Goal: Task Accomplishment & Management: Use online tool/utility

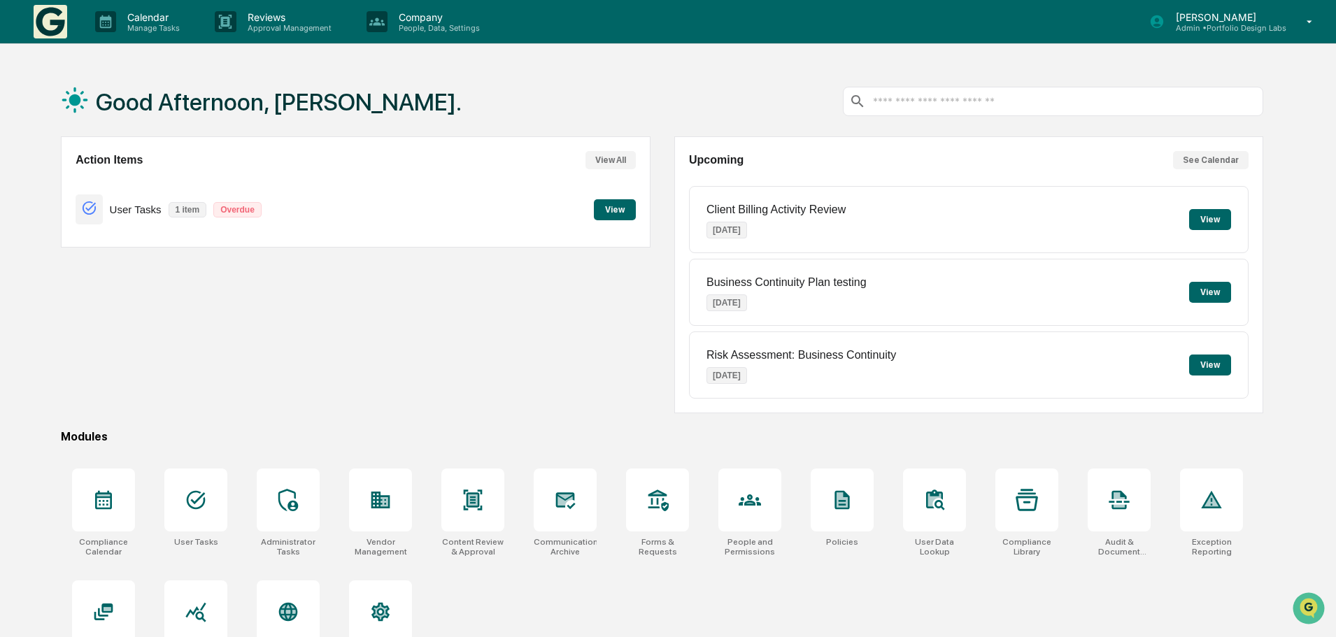
click at [618, 211] on button "View" at bounding box center [615, 209] width 42 height 21
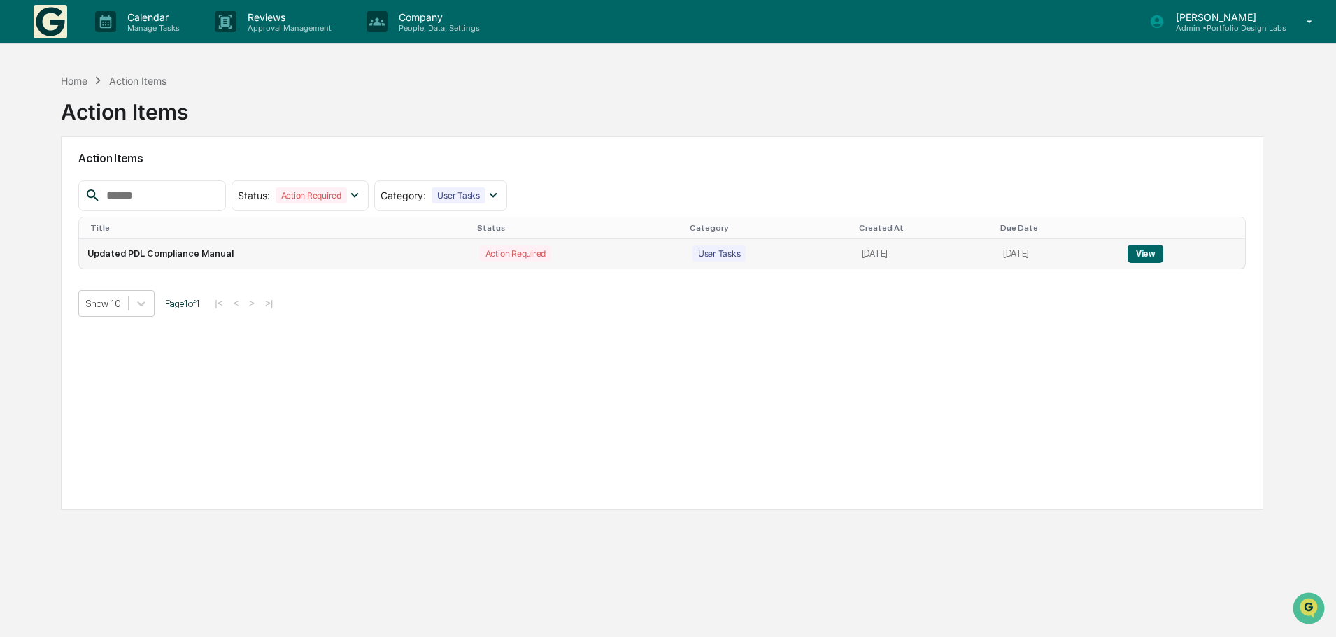
click at [1154, 252] on button "View" at bounding box center [1145, 254] width 36 height 18
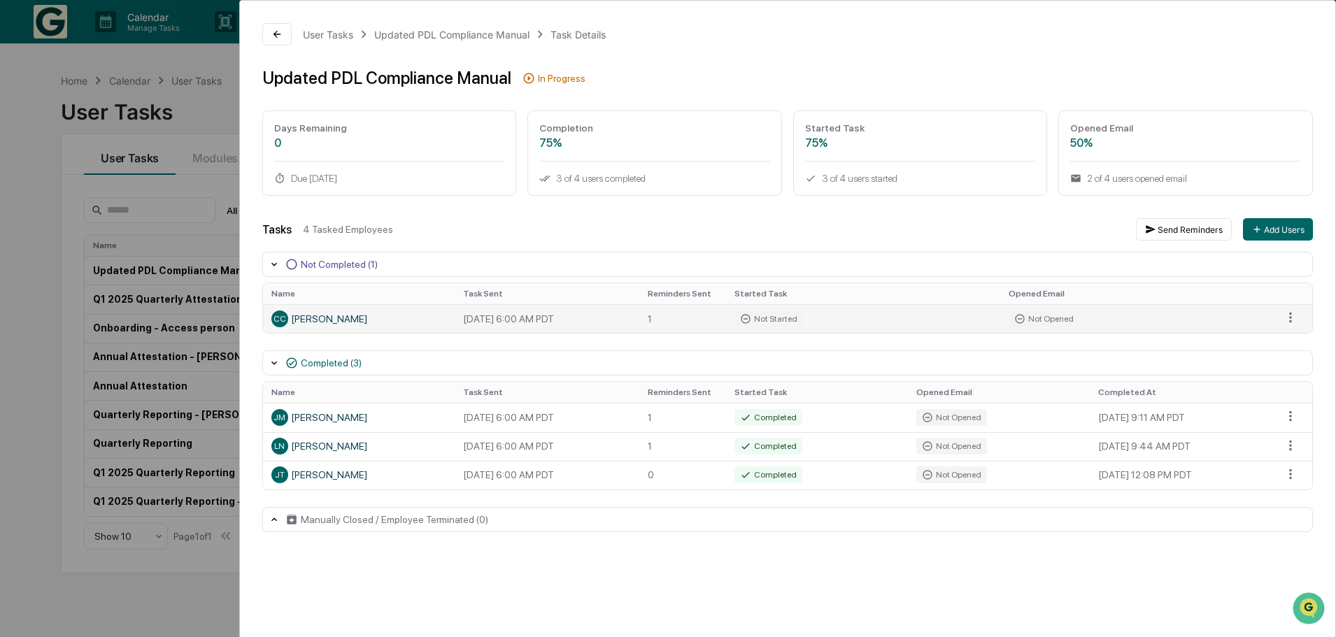
click at [317, 320] on div "CC [PERSON_NAME]" at bounding box center [358, 319] width 175 height 17
click at [1295, 319] on html "Calendar Manage Tasks Reviews Approval Management Company People, Data, Setting…" at bounding box center [668, 318] width 1336 height 637
click at [1053, 323] on html "Calendar Manage Tasks Reviews Approval Management Company People, Data, Setting…" at bounding box center [671, 318] width 1343 height 637
click at [581, 325] on td "[DATE] 6:00 AM PDT" at bounding box center [547, 318] width 185 height 29
click at [317, 321] on div "CC [PERSON_NAME]" at bounding box center [358, 319] width 175 height 17
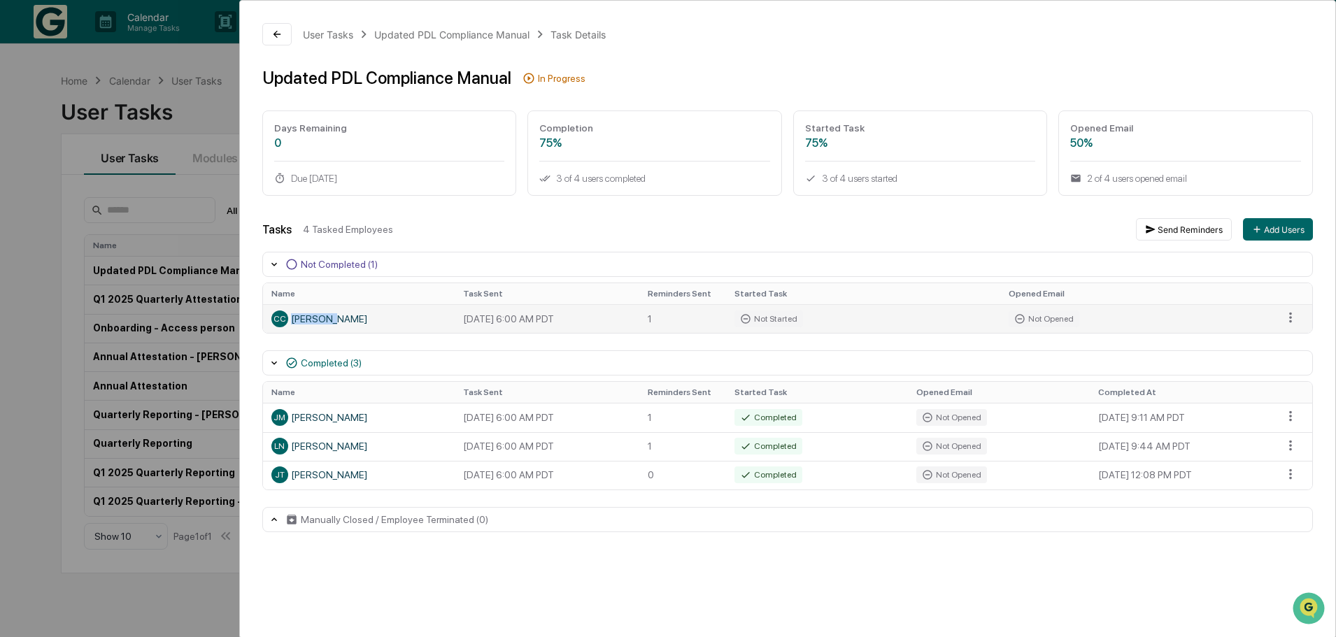
click at [317, 321] on div "CC [PERSON_NAME]" at bounding box center [358, 319] width 175 height 17
click at [273, 36] on icon at bounding box center [276, 34] width 11 height 11
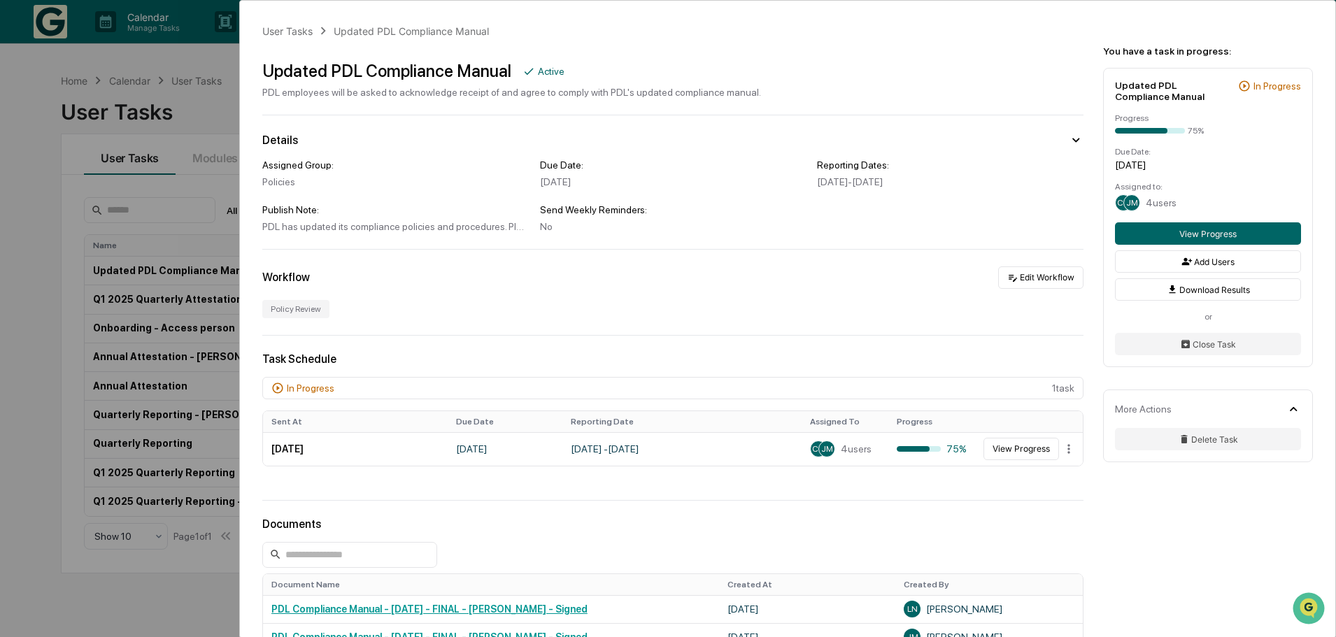
click at [41, 224] on div "User Tasks Updated PDL Compliance Manual Updated PDL Compliance Manual Active P…" at bounding box center [668, 318] width 1336 height 637
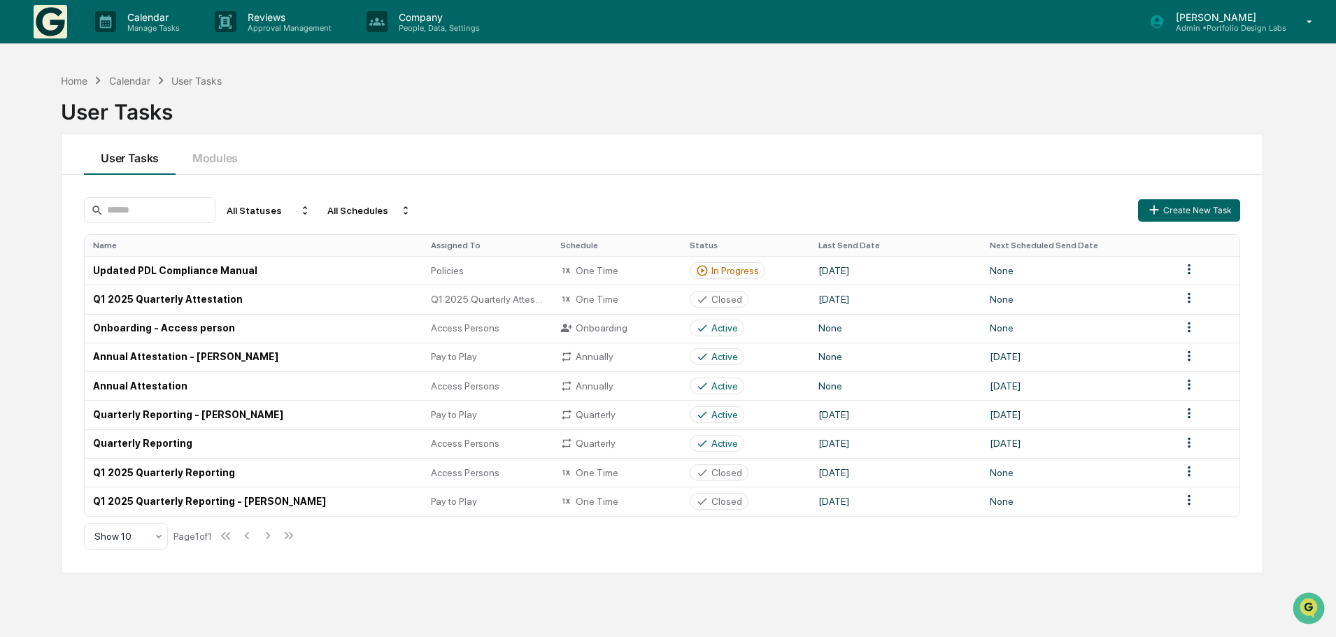
click at [1243, 27] on p "Admin • Portfolio Design Labs" at bounding box center [1225, 28] width 122 height 10
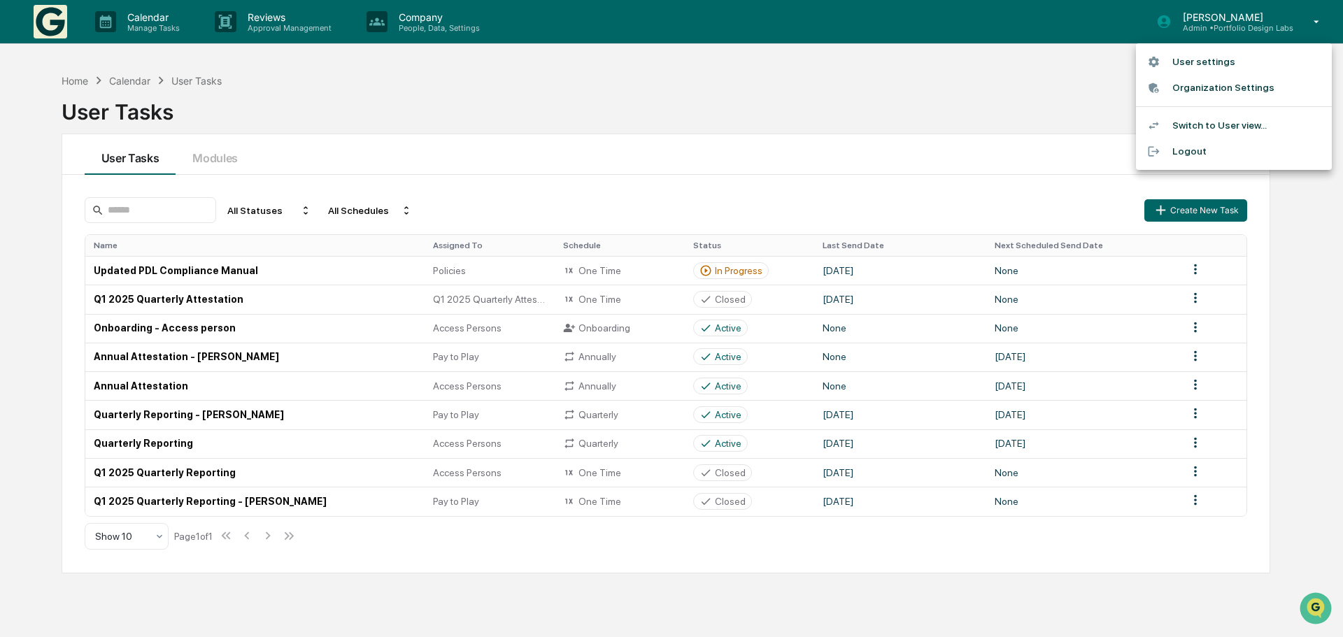
click at [1228, 122] on li "Switch to User view..." at bounding box center [1234, 126] width 196 height 26
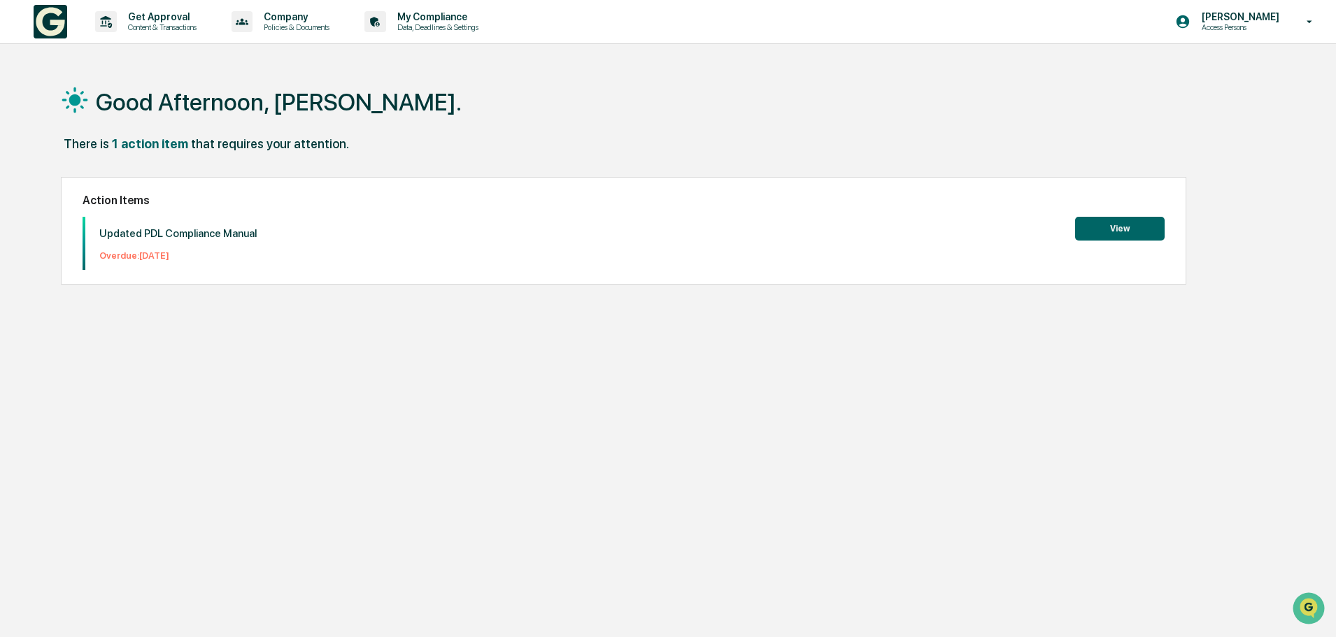
click at [1129, 229] on button "View" at bounding box center [1120, 229] width 90 height 24
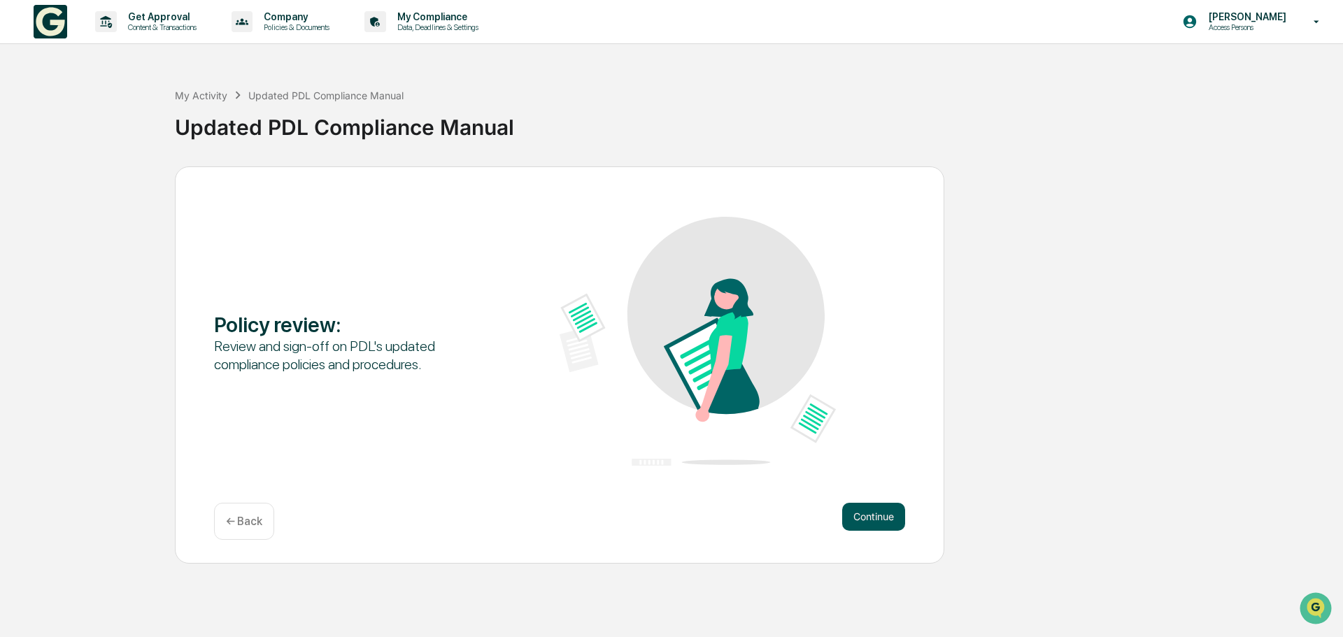
click at [876, 514] on button "Continue" at bounding box center [873, 517] width 63 height 28
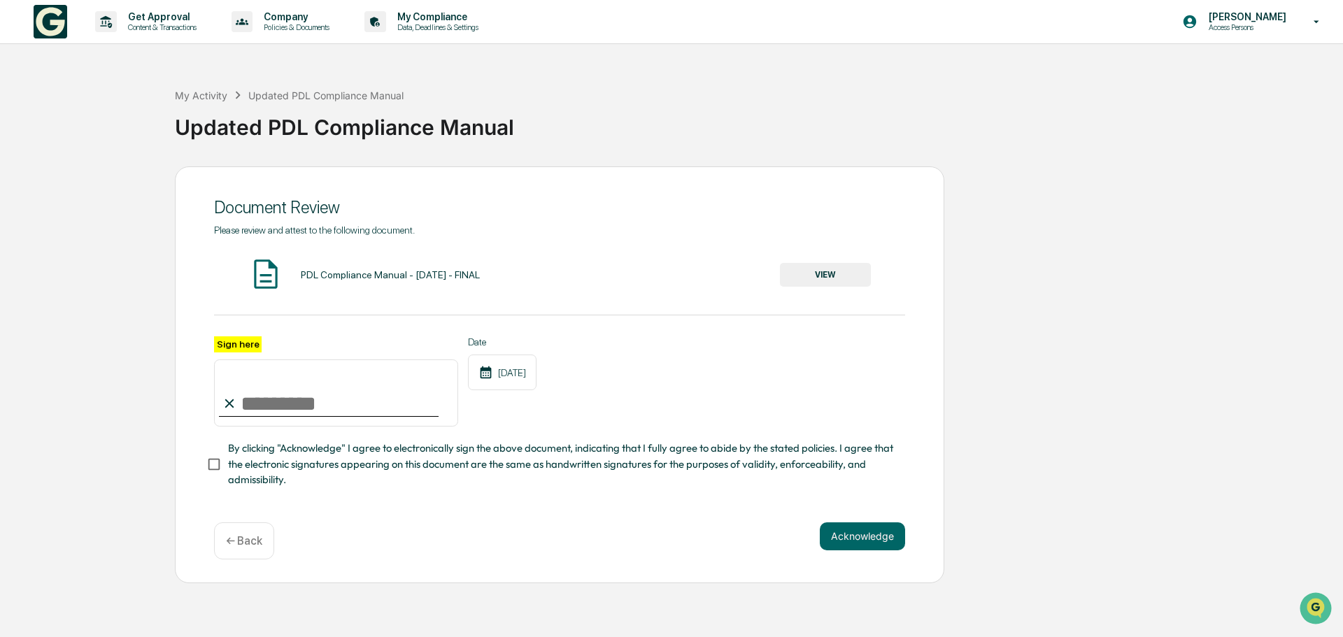
click at [827, 277] on button "VIEW" at bounding box center [825, 275] width 91 height 24
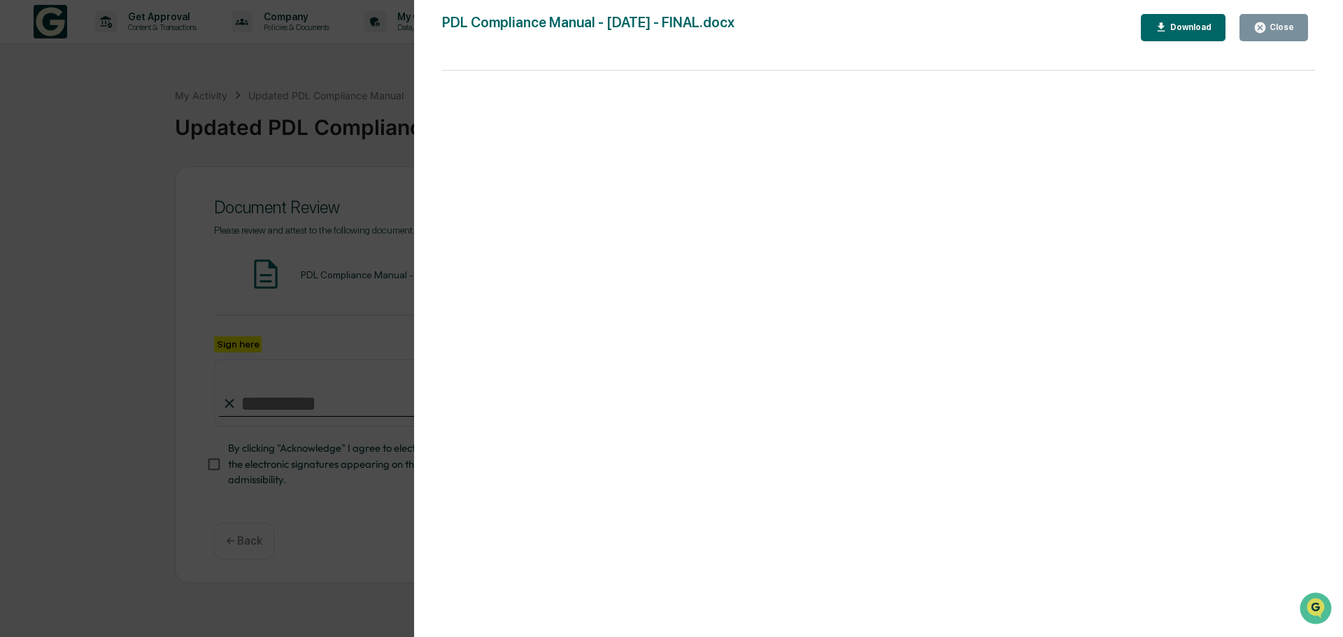
click at [1276, 33] on div "Close" at bounding box center [1273, 27] width 41 height 13
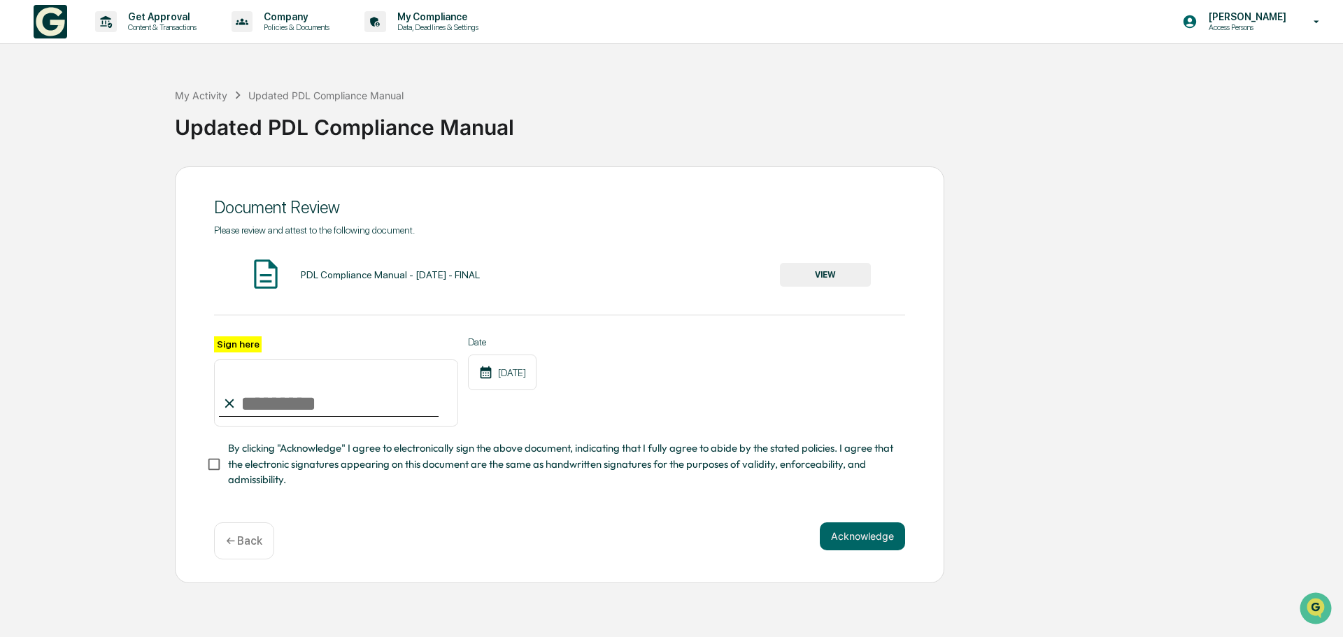
click at [272, 404] on input "Sign here" at bounding box center [336, 392] width 244 height 67
type input "**********"
click at [863, 543] on button "Acknowledge" at bounding box center [862, 536] width 85 height 28
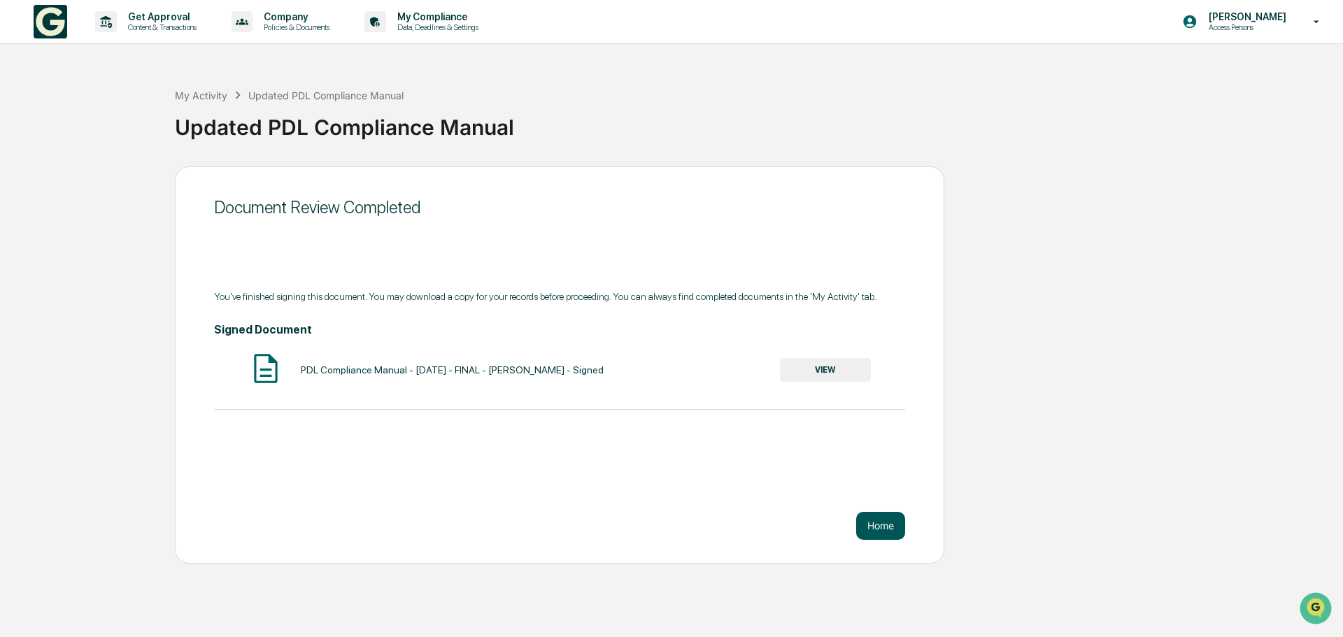
click at [878, 522] on button "Home" at bounding box center [880, 526] width 49 height 28
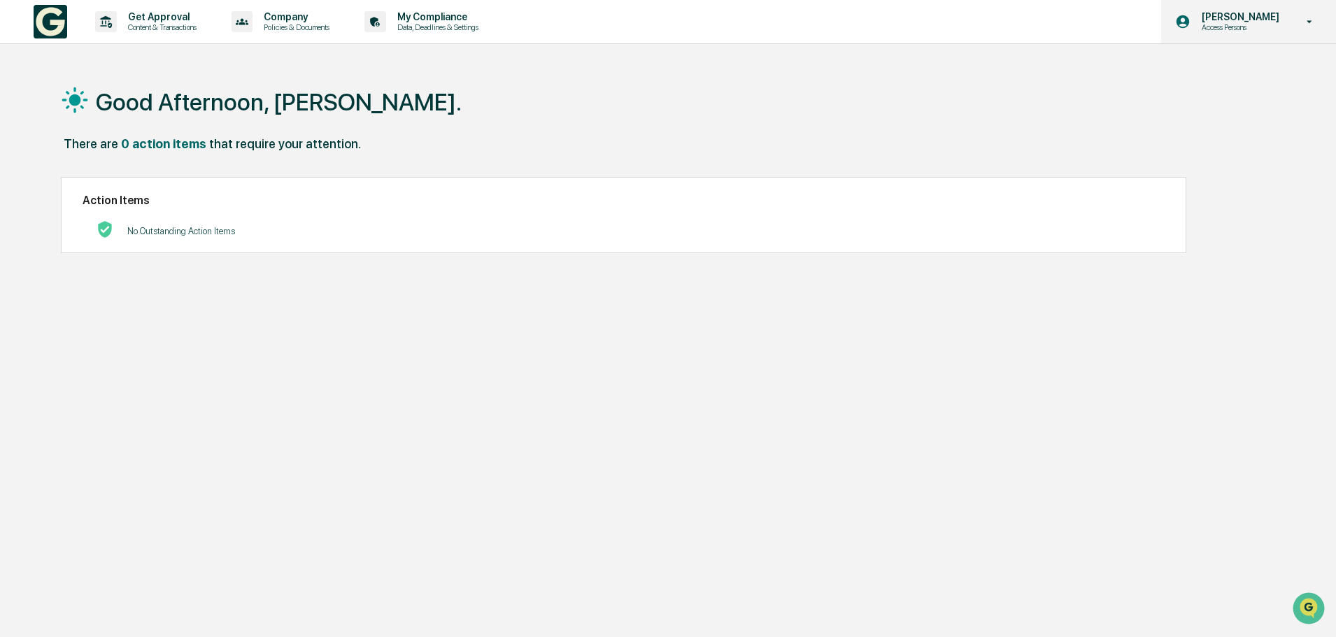
click at [1253, 22] on p "Access Persons" at bounding box center [1238, 27] width 96 height 10
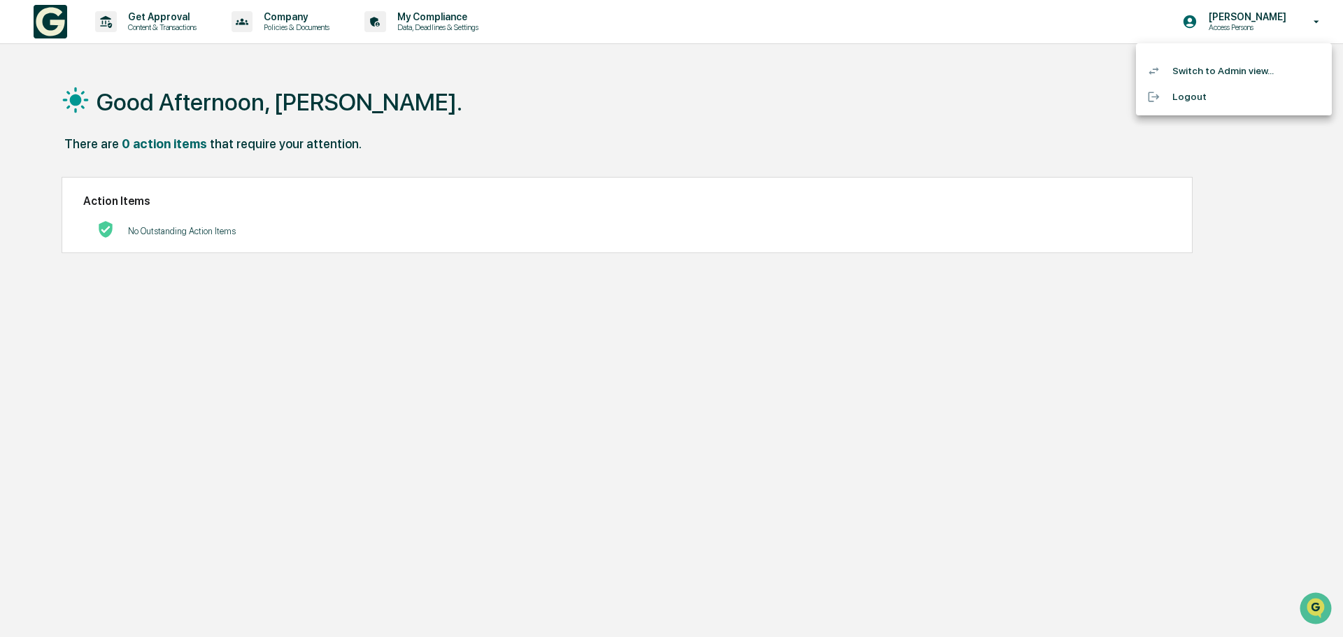
click at [1229, 68] on li "Switch to Admin view..." at bounding box center [1234, 71] width 196 height 26
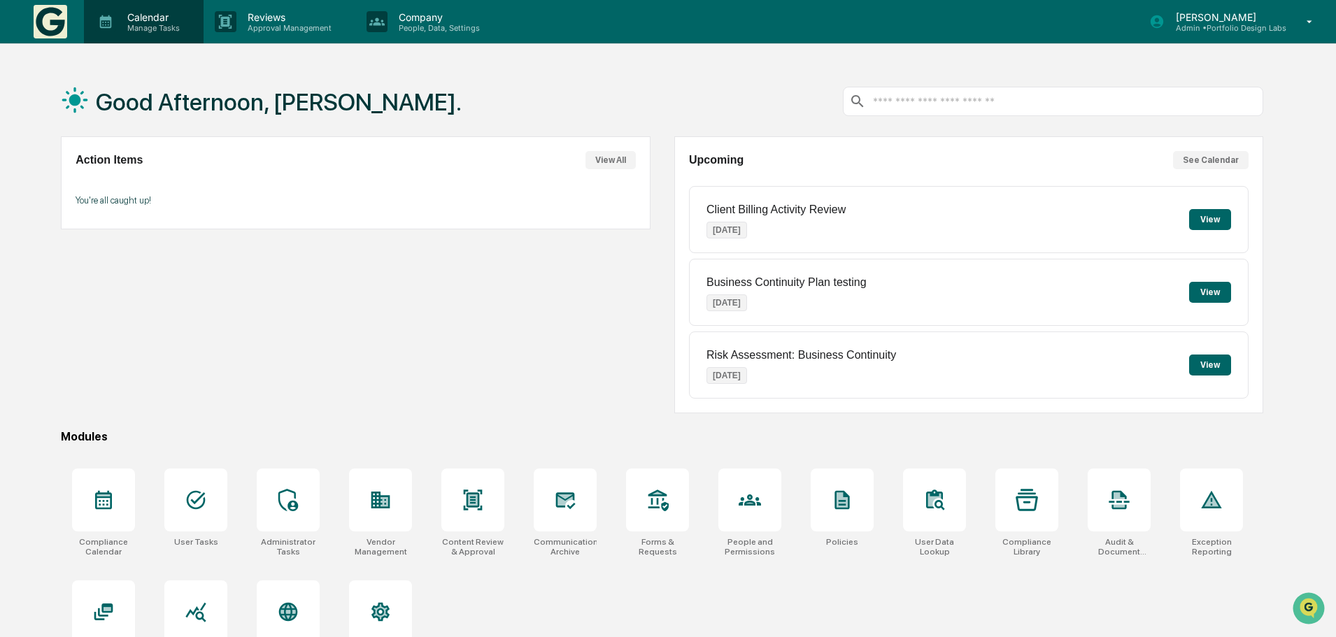
click at [151, 23] on p "Manage Tasks" at bounding box center [151, 28] width 71 height 10
